Goal: Register for event/course

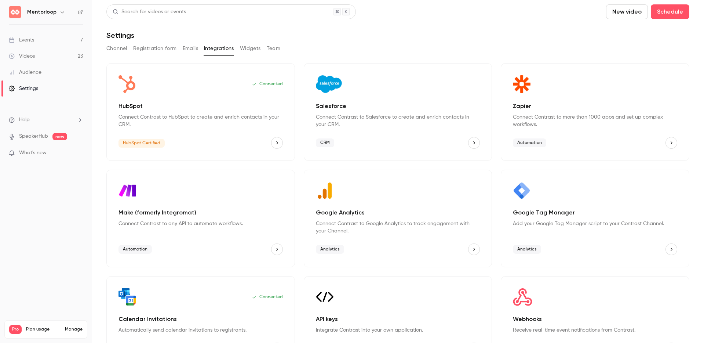
click at [29, 36] on div "Events" at bounding box center [21, 39] width 25 height 7
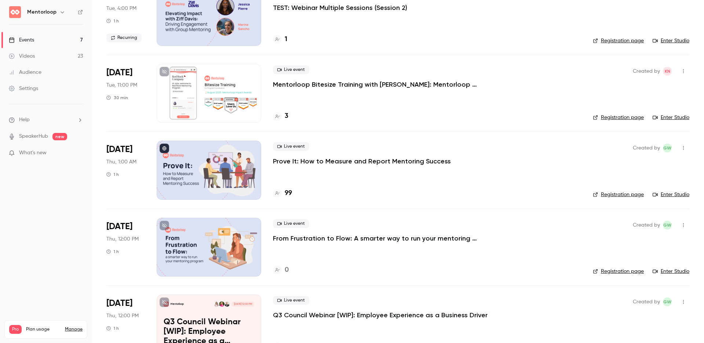
scroll to position [228, 0]
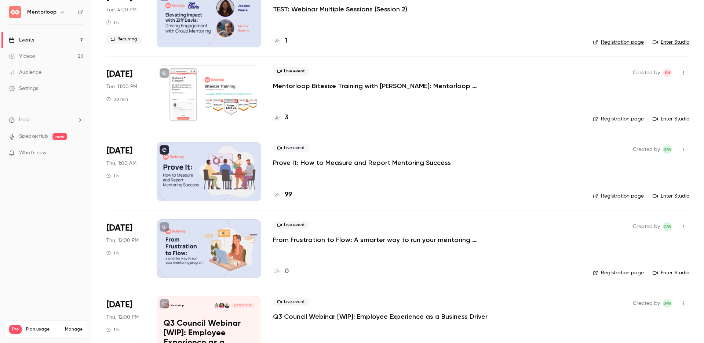
click at [246, 323] on p "Q3 Council Webinar [WIP]: Employee Experience as a Business Driver" at bounding box center [209, 333] width 91 height 28
